Goal: Complete application form: Complete application form

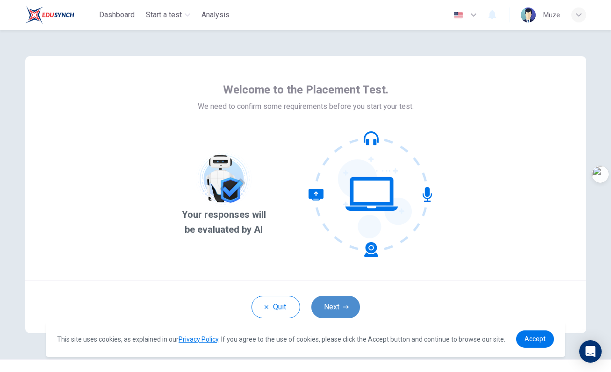
click at [341, 305] on button "Next" at bounding box center [335, 307] width 49 height 22
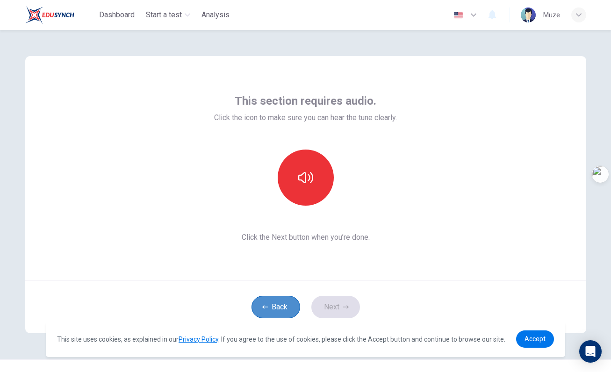
click at [280, 305] on button "Back" at bounding box center [276, 307] width 49 height 22
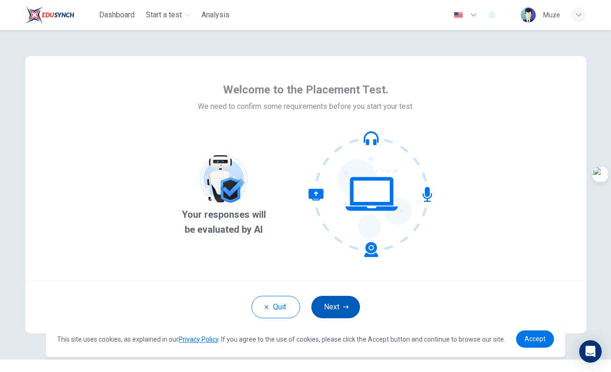
click at [321, 306] on button "Next" at bounding box center [335, 307] width 49 height 22
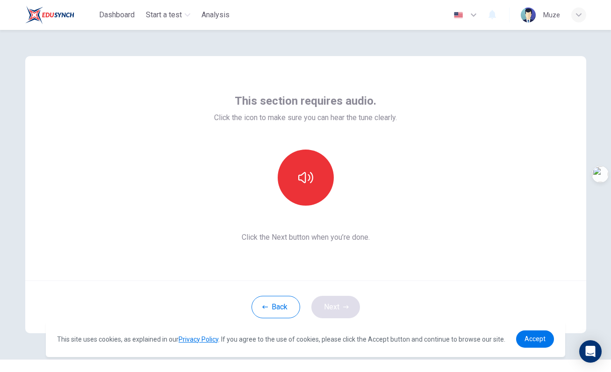
click at [321, 306] on div "Back Next" at bounding box center [305, 306] width 561 height 53
click at [279, 306] on button "Back" at bounding box center [276, 307] width 49 height 22
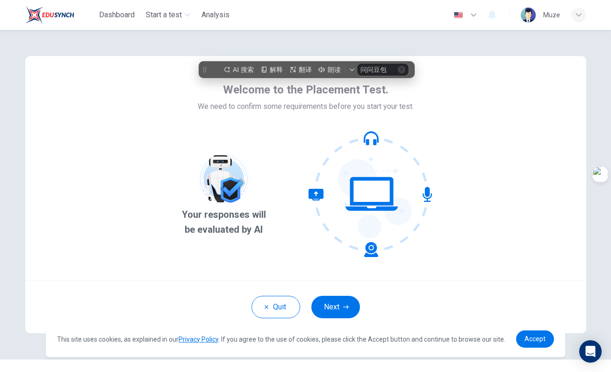
click at [273, 172] on div "Your responses will be evaluated by AI" at bounding box center [305, 194] width 259 height 126
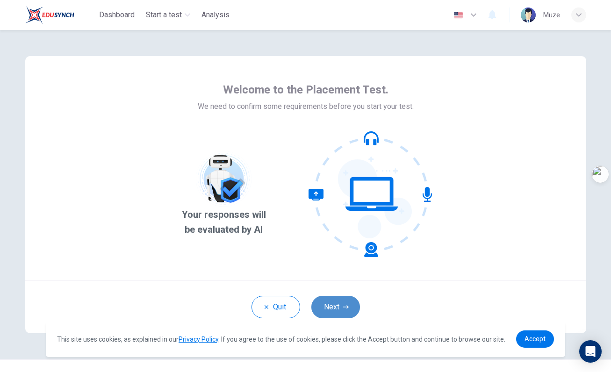
click at [339, 314] on button "Next" at bounding box center [335, 307] width 49 height 22
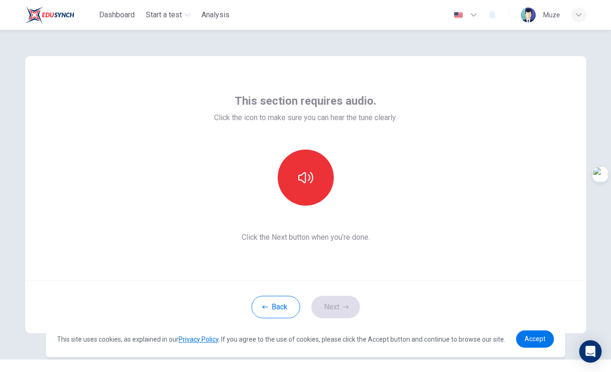
click at [347, 302] on div "Back Next" at bounding box center [305, 306] width 561 height 53
click at [302, 197] on button "button" at bounding box center [306, 178] width 56 height 56
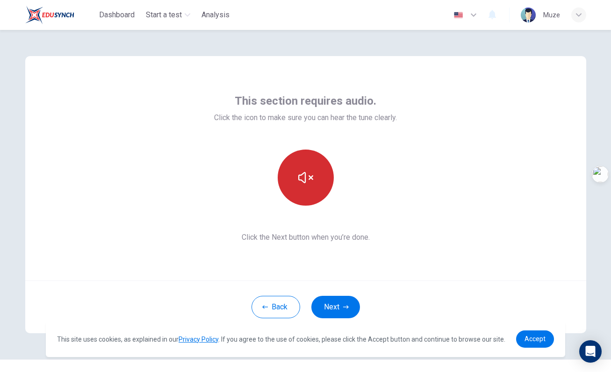
click at [316, 195] on button "button" at bounding box center [306, 178] width 56 height 56
click at [320, 187] on button "button" at bounding box center [306, 178] width 56 height 56
click at [320, 188] on button "button" at bounding box center [306, 178] width 56 height 56
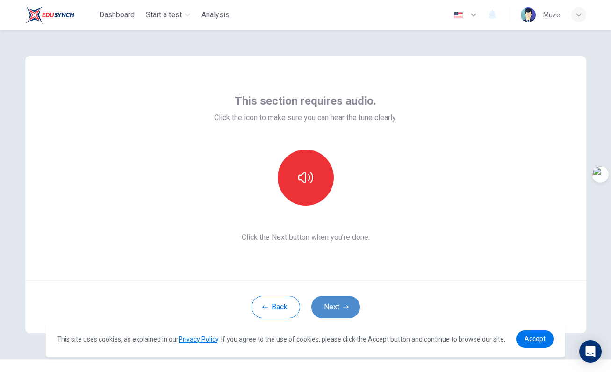
click at [335, 301] on button "Next" at bounding box center [335, 307] width 49 height 22
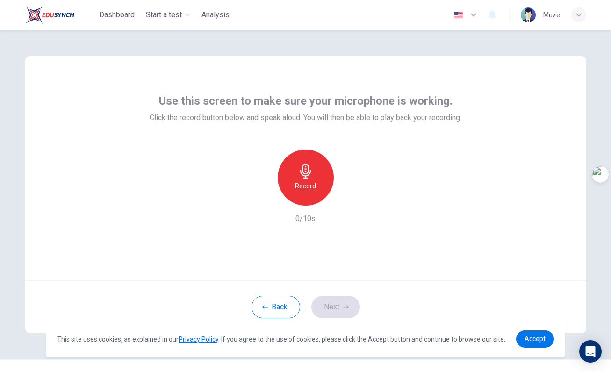
click at [306, 151] on div "Record" at bounding box center [306, 178] width 56 height 56
click at [339, 302] on button "Next" at bounding box center [335, 307] width 49 height 22
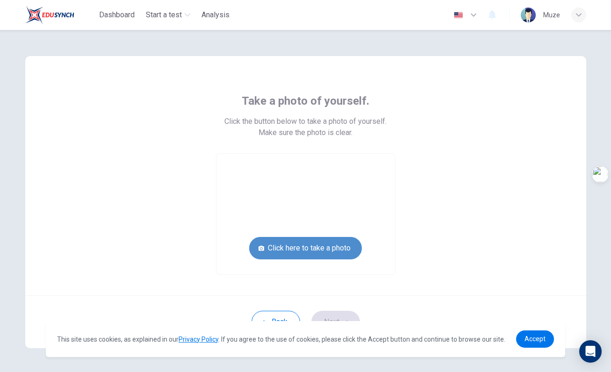
click at [325, 247] on button "Click here to take a photo" at bounding box center [305, 248] width 113 height 22
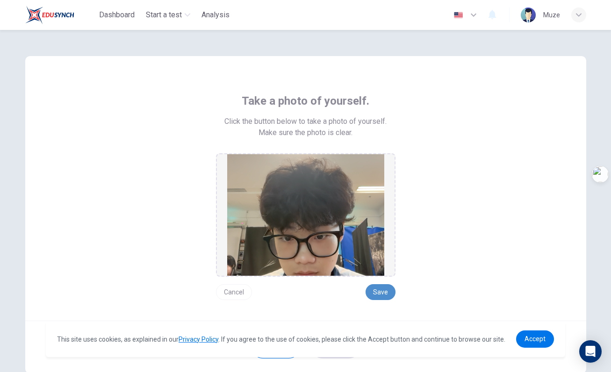
click at [382, 292] on button "Save" at bounding box center [381, 292] width 30 height 16
click at [387, 292] on button "Save" at bounding box center [381, 292] width 30 height 16
click at [382, 289] on button "Save" at bounding box center [381, 292] width 30 height 16
click at [384, 288] on button "Save" at bounding box center [381, 292] width 30 height 16
click at [387, 295] on button "Save" at bounding box center [381, 292] width 30 height 16
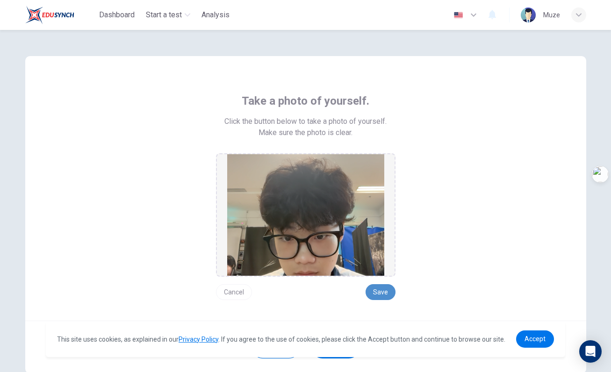
click at [387, 295] on button "Save" at bounding box center [381, 292] width 30 height 16
click at [531, 341] on span "Accept" at bounding box center [535, 338] width 21 height 7
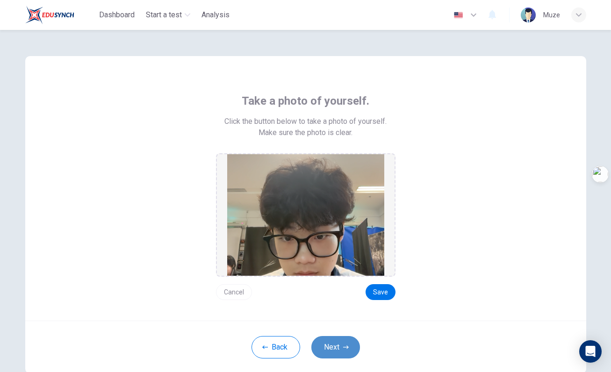
click at [350, 345] on button "Next" at bounding box center [335, 347] width 49 height 22
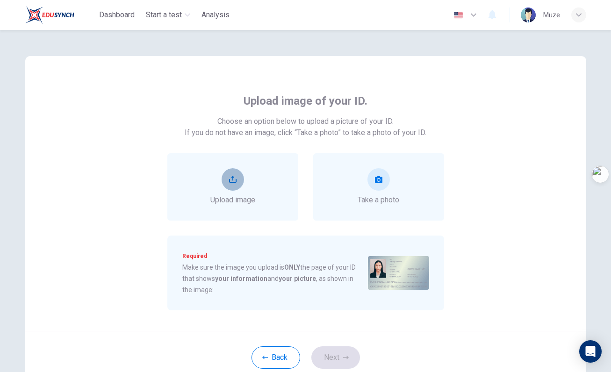
click at [239, 182] on button "upload" at bounding box center [233, 179] width 22 height 22
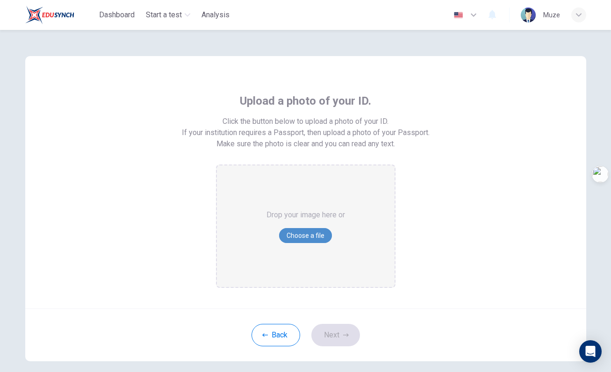
click at [302, 236] on button "Choose a file" at bounding box center [305, 235] width 53 height 15
click at [277, 332] on button "Back" at bounding box center [276, 335] width 49 height 22
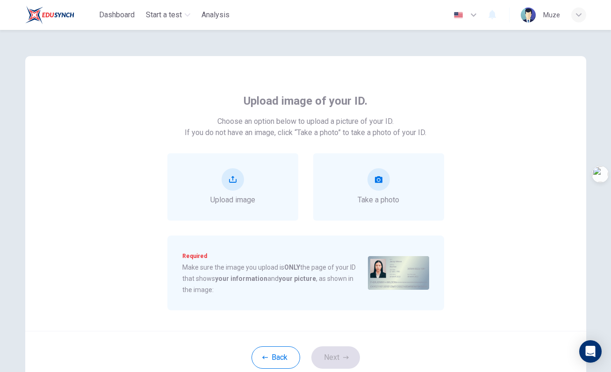
click at [532, 247] on div "Upload image of your ID. Choose an option below to upload a picture of your ID.…" at bounding box center [305, 193] width 561 height 275
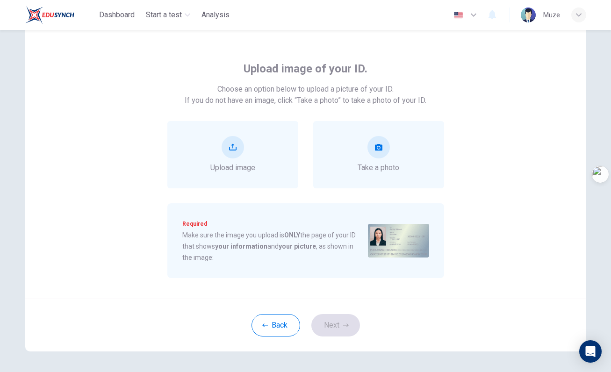
scroll to position [29, 0]
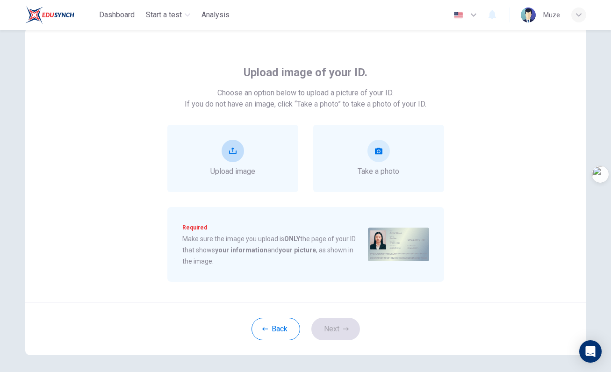
click at [232, 147] on icon "upload" at bounding box center [232, 150] width 7 height 7
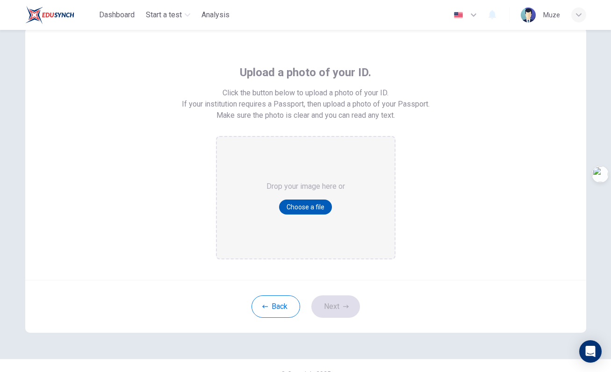
click at [298, 204] on button "Choose a file" at bounding box center [305, 207] width 53 height 15
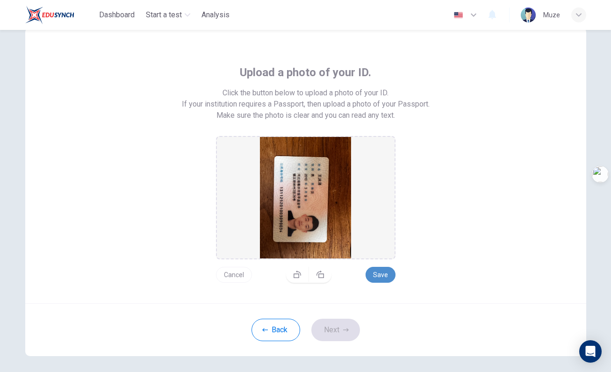
click at [381, 277] on button "Save" at bounding box center [381, 275] width 30 height 16
click at [345, 326] on button "Next" at bounding box center [335, 330] width 49 height 22
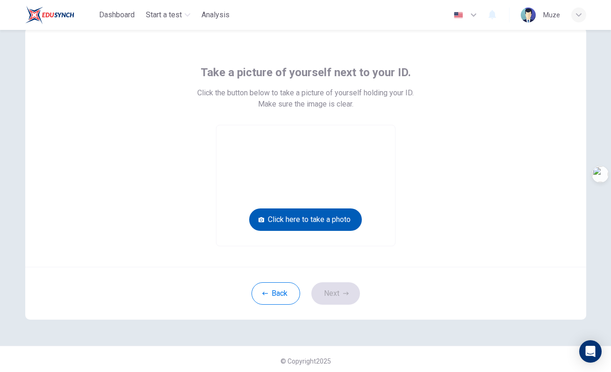
click at [314, 216] on button "Click here to take a photo" at bounding box center [305, 220] width 113 height 22
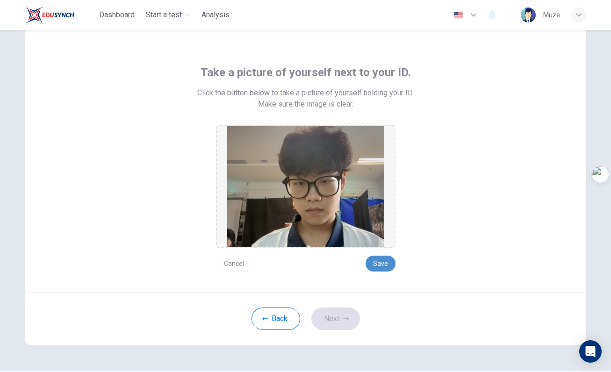
click at [375, 264] on button "Save" at bounding box center [381, 264] width 30 height 16
click at [344, 317] on icon "button" at bounding box center [346, 319] width 6 height 6
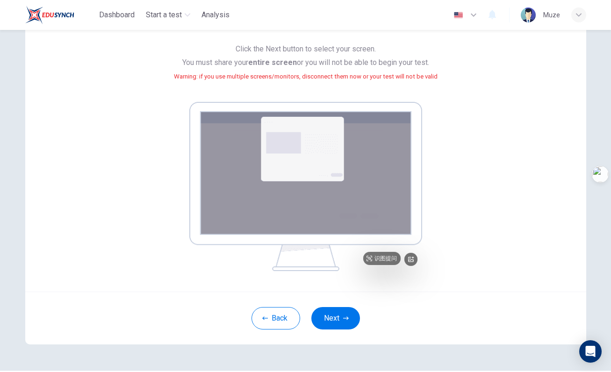
scroll to position [84, 0]
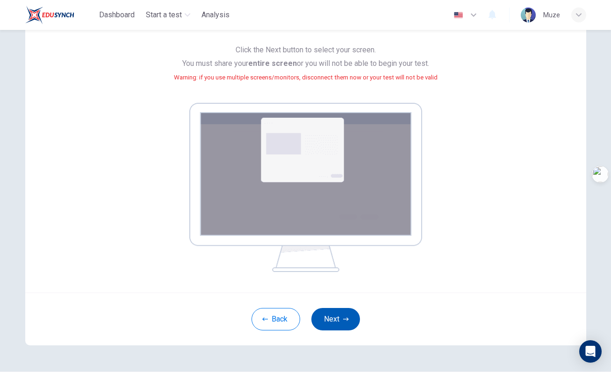
click at [347, 316] on icon "button" at bounding box center [346, 319] width 6 height 6
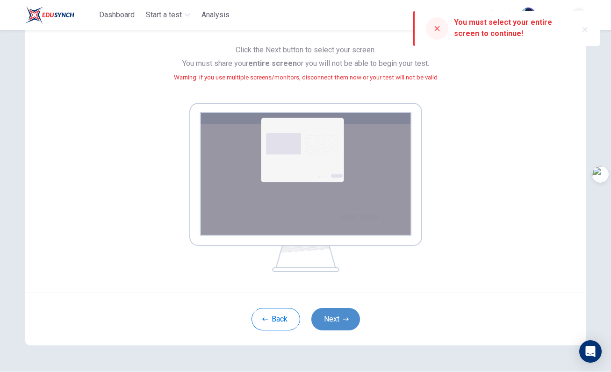
click at [340, 314] on button "Next" at bounding box center [335, 319] width 49 height 22
click at [344, 321] on icon "button" at bounding box center [346, 319] width 6 height 6
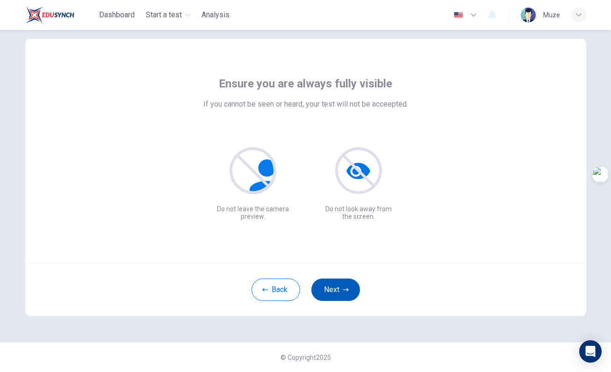
scroll to position [17, 0]
click at [338, 292] on button "Next" at bounding box center [335, 290] width 49 height 22
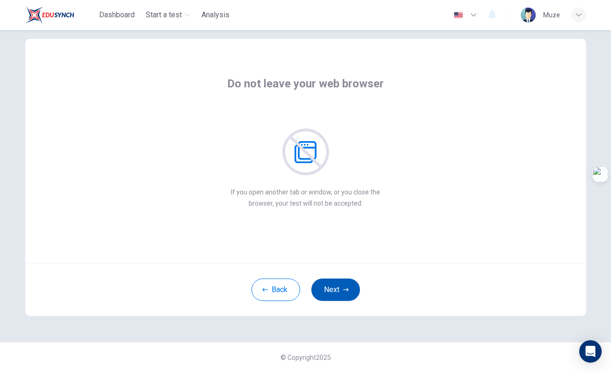
click at [344, 291] on icon "button" at bounding box center [346, 290] width 6 height 6
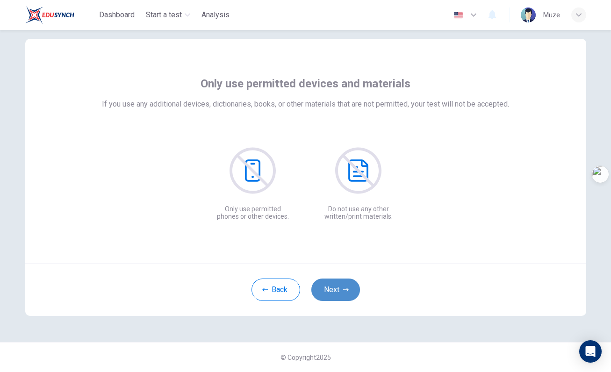
click at [344, 291] on icon "button" at bounding box center [346, 290] width 6 height 6
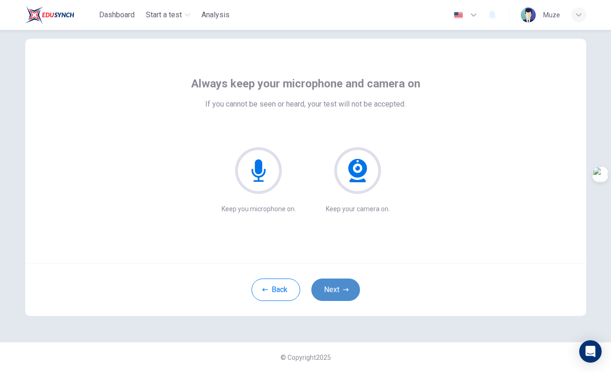
click at [344, 291] on icon "button" at bounding box center [346, 290] width 6 height 6
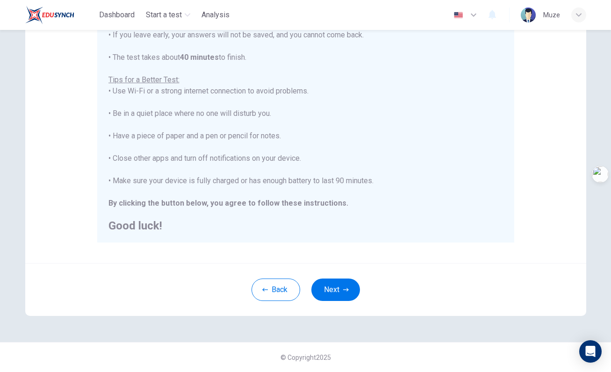
scroll to position [0, 0]
click at [283, 297] on button "Back" at bounding box center [276, 290] width 49 height 22
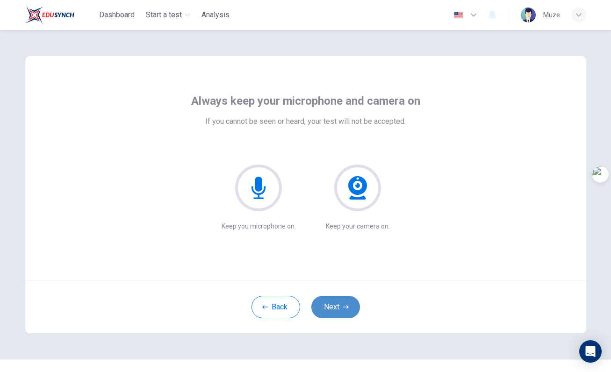
click at [342, 306] on button "Next" at bounding box center [335, 307] width 49 height 22
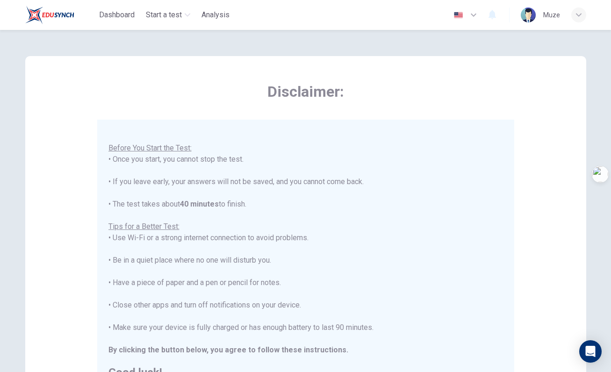
scroll to position [10, 0]
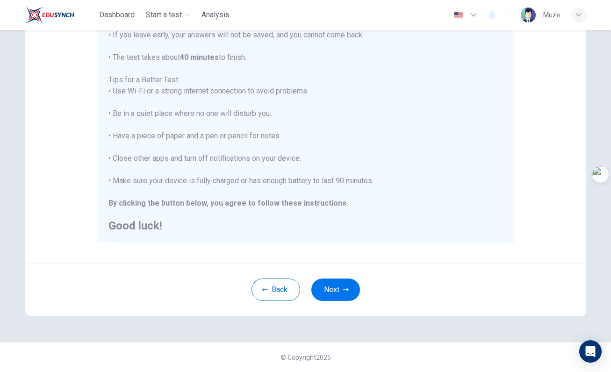
click at [339, 297] on button "Next" at bounding box center [335, 290] width 49 height 22
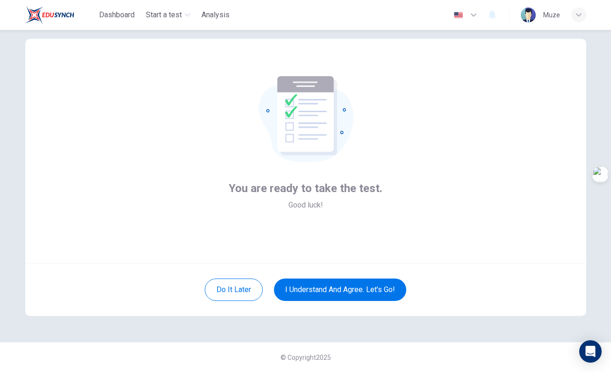
scroll to position [17, 0]
click at [339, 287] on button "I understand and agree. Let’s go!" at bounding box center [340, 290] width 132 height 22
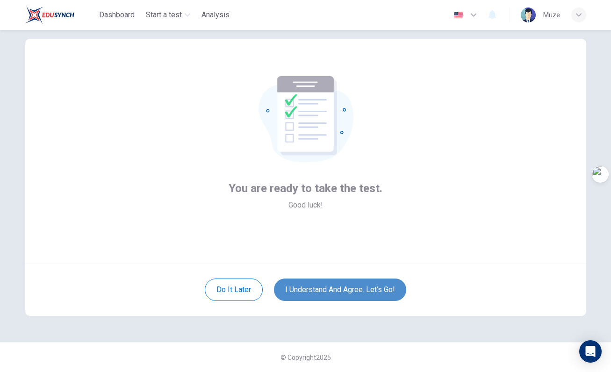
click at [332, 293] on button "I understand and agree. Let’s go!" at bounding box center [340, 290] width 132 height 22
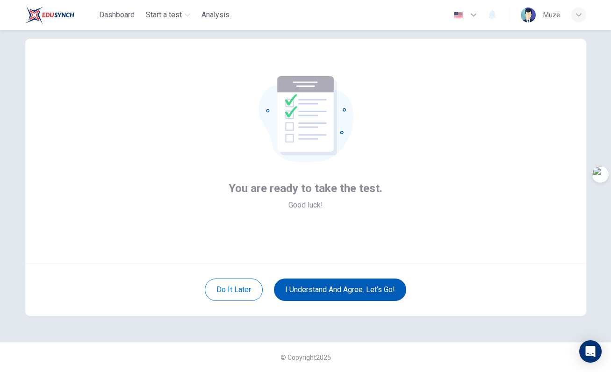
scroll to position [1, 0]
click at [336, 282] on button "I understand and agree. Let’s go!" at bounding box center [340, 290] width 132 height 22
click at [337, 289] on button "I understand and agree. Let’s go!" at bounding box center [340, 290] width 132 height 22
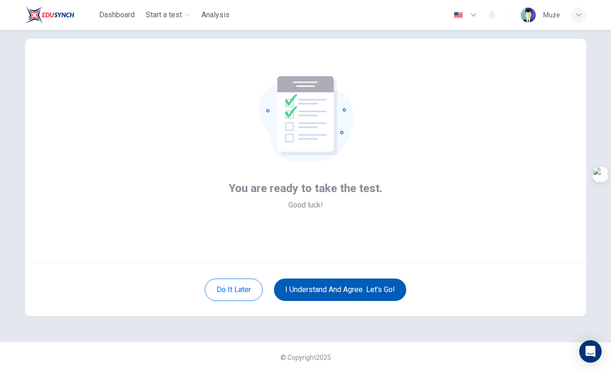
click at [337, 289] on button "I understand and agree. Let’s go!" at bounding box center [340, 290] width 132 height 22
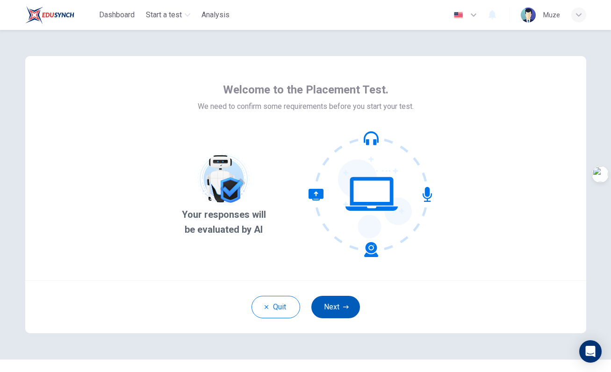
click at [351, 309] on button "Next" at bounding box center [335, 307] width 49 height 22
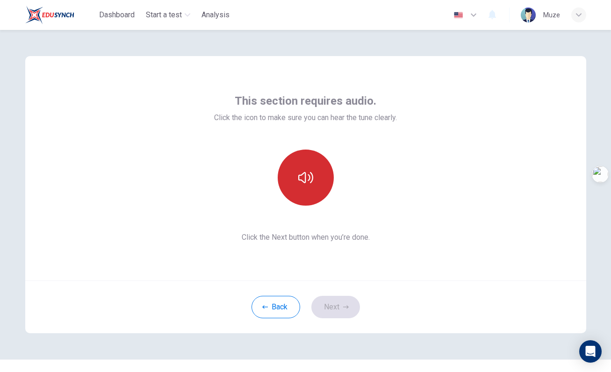
click at [295, 194] on button "button" at bounding box center [306, 178] width 56 height 56
click at [306, 169] on button "button" at bounding box center [306, 178] width 56 height 56
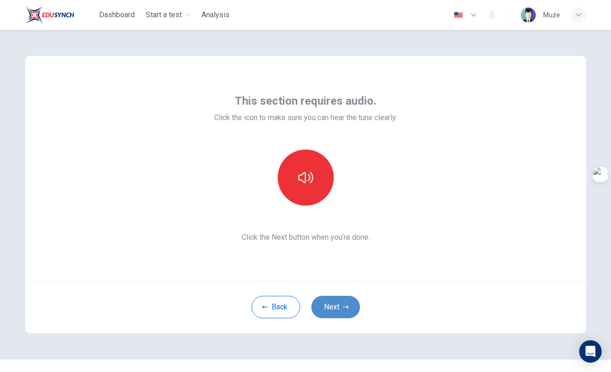
click at [340, 309] on button "Next" at bounding box center [335, 307] width 49 height 22
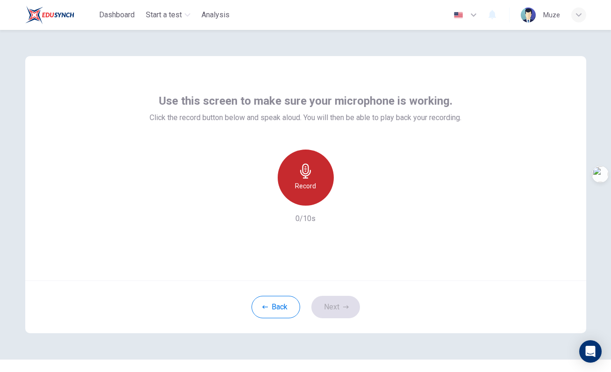
click at [304, 183] on h6 "Record" at bounding box center [305, 185] width 21 height 11
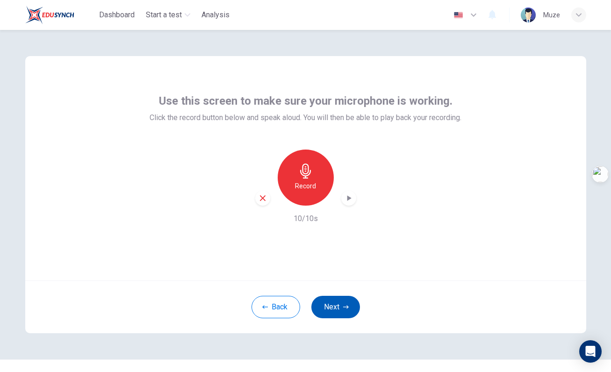
click at [334, 305] on button "Next" at bounding box center [335, 307] width 49 height 22
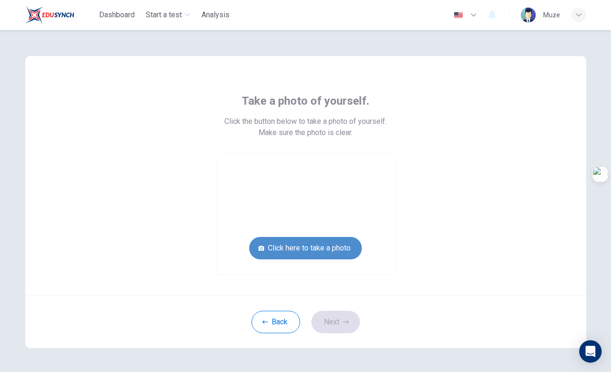
click at [315, 242] on button "Click here to take a photo" at bounding box center [305, 248] width 113 height 22
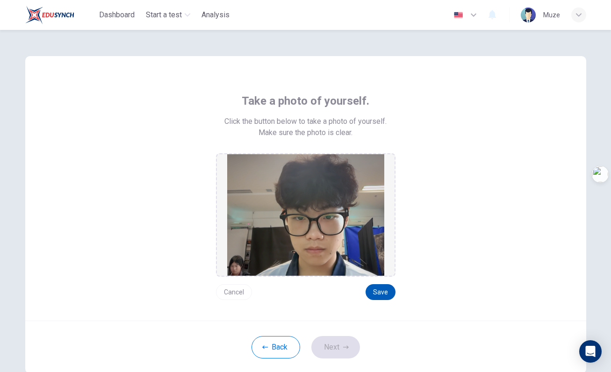
click at [379, 298] on button "Save" at bounding box center [381, 292] width 30 height 16
click at [341, 344] on button "Next" at bounding box center [335, 347] width 49 height 22
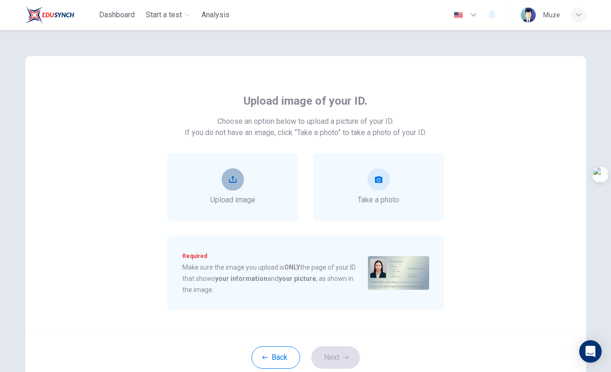
click at [234, 180] on icon "upload" at bounding box center [232, 179] width 7 height 7
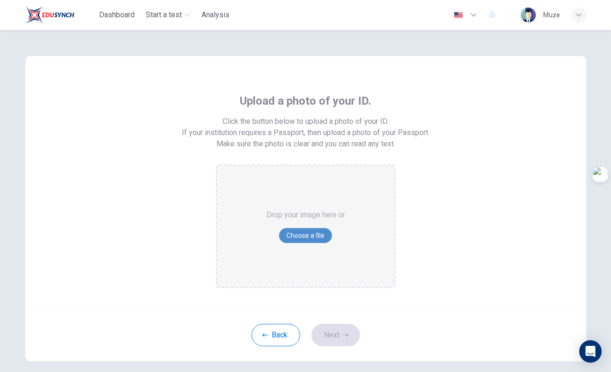
click at [306, 234] on button "Choose a file" at bounding box center [305, 235] width 53 height 15
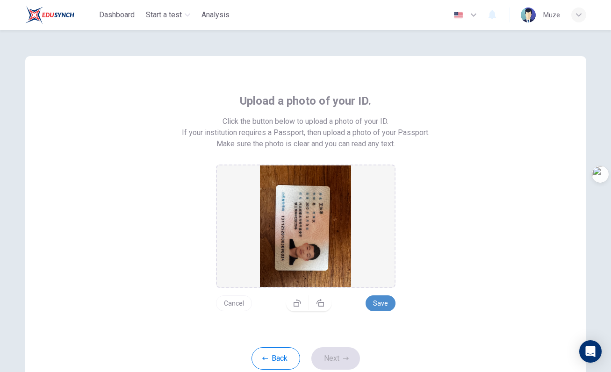
click at [384, 302] on button "Save" at bounding box center [381, 303] width 30 height 16
click at [332, 365] on button "Next" at bounding box center [335, 358] width 49 height 22
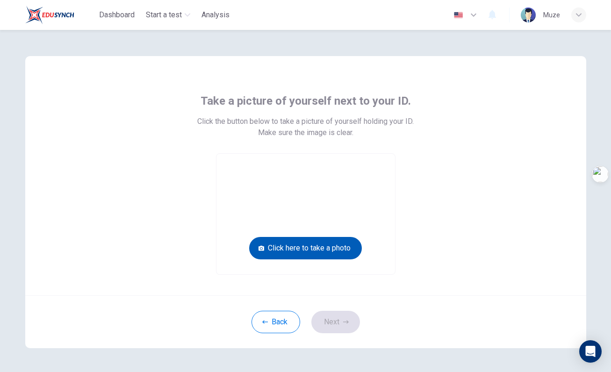
click at [318, 253] on button "Click here to take a photo" at bounding box center [305, 248] width 113 height 22
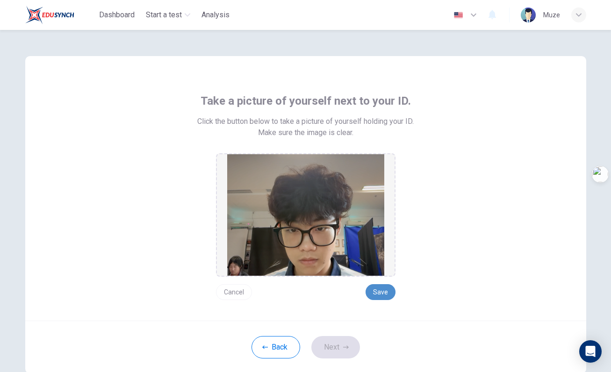
click at [383, 295] on button "Save" at bounding box center [381, 292] width 30 height 16
click at [341, 346] on button "Next" at bounding box center [335, 347] width 49 height 22
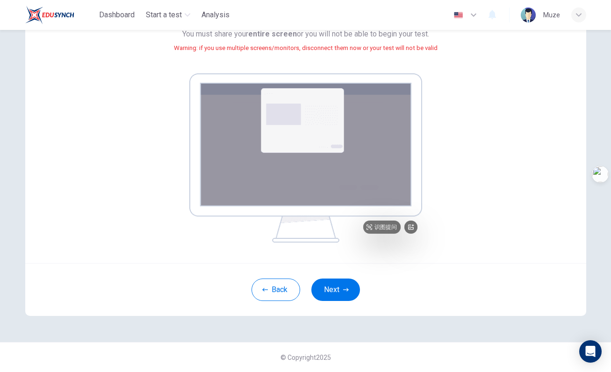
scroll to position [112, 0]
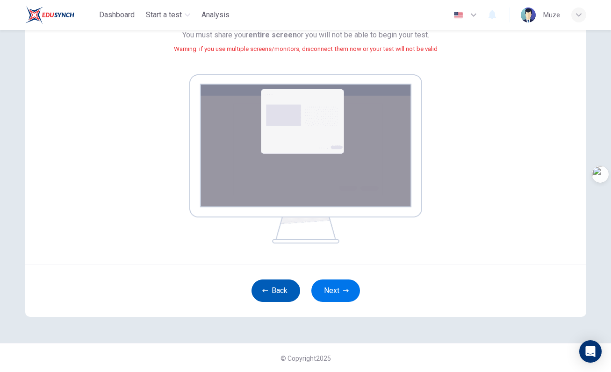
click at [283, 290] on button "Back" at bounding box center [276, 291] width 49 height 22
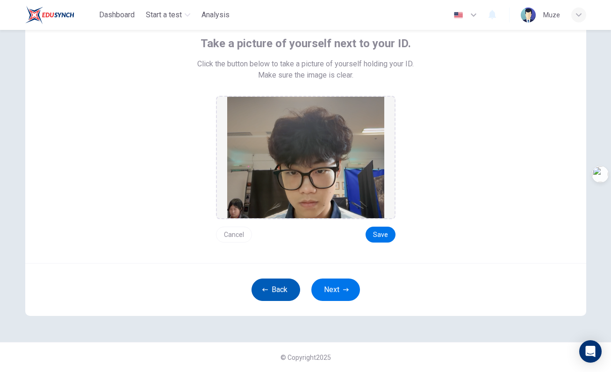
scroll to position [58, 0]
click at [269, 286] on button "Back" at bounding box center [276, 290] width 49 height 22
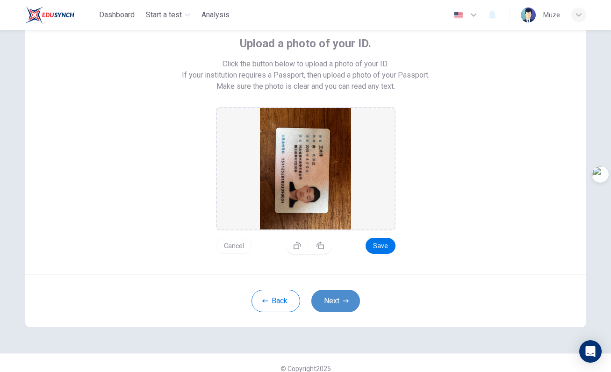
click at [332, 297] on button "Next" at bounding box center [335, 301] width 49 height 22
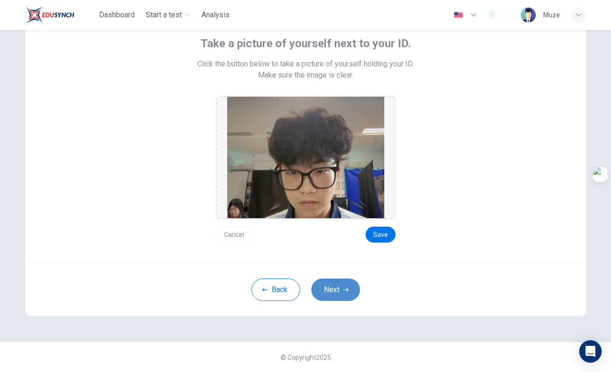
click at [343, 291] on icon "button" at bounding box center [346, 290] width 6 height 6
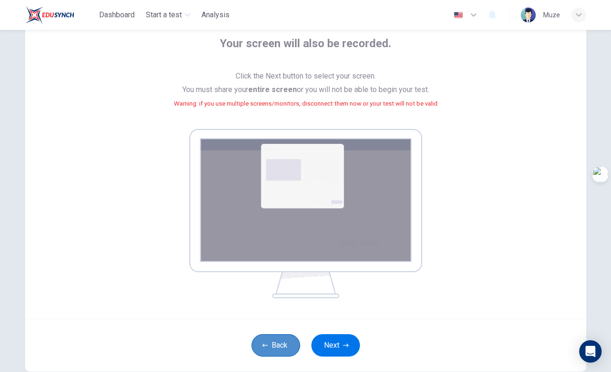
click at [266, 352] on button "Back" at bounding box center [276, 345] width 49 height 22
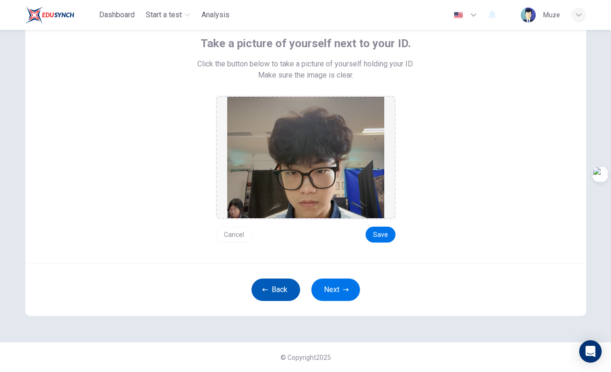
click at [282, 298] on button "Back" at bounding box center [276, 290] width 49 height 22
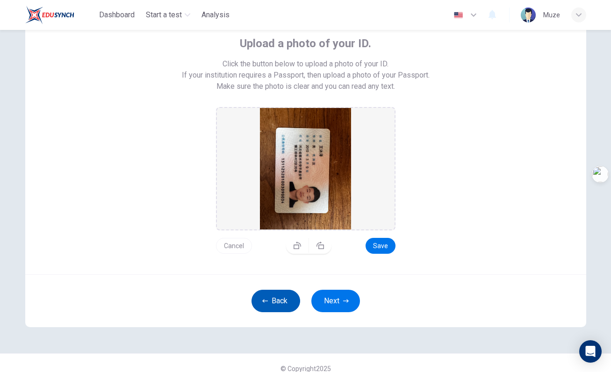
click at [281, 302] on button "Back" at bounding box center [276, 301] width 49 height 22
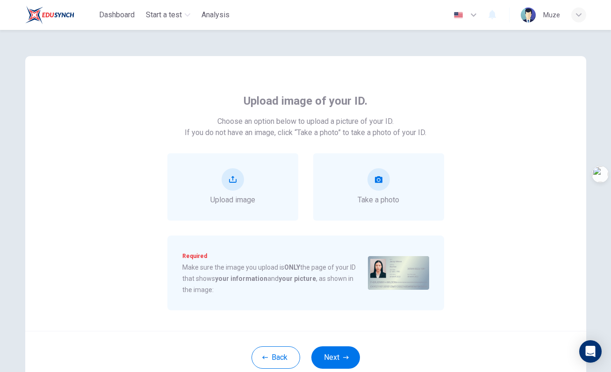
scroll to position [0, 0]
